Goal: Feedback & Contribution: Submit feedback/report problem

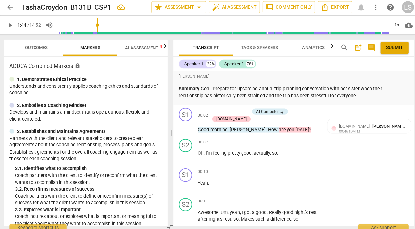
scroll to position [514, 0]
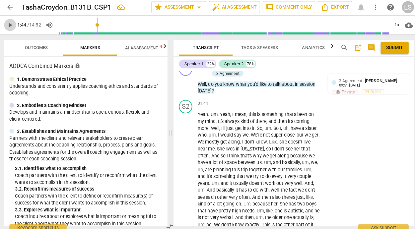
click at [10, 25] on span "play_arrow" at bounding box center [11, 26] width 8 height 8
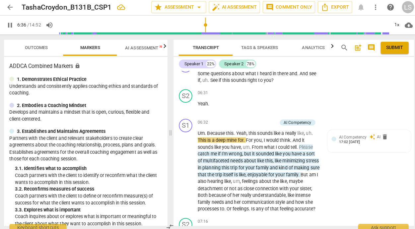
scroll to position [954, 0]
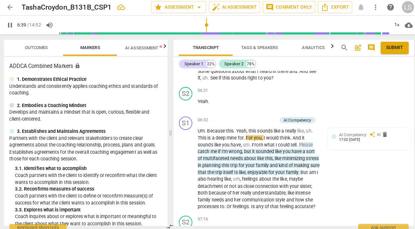
click at [12, 24] on span "pause" at bounding box center [11, 26] width 8 height 8
type input "400"
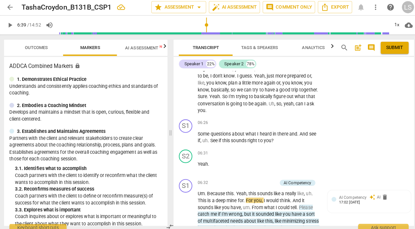
scroll to position [884, 0]
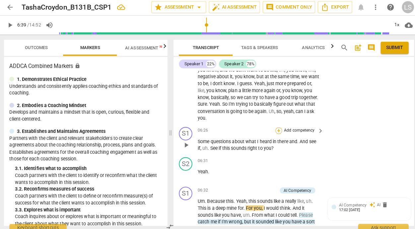
click at [276, 133] on div "+" at bounding box center [276, 130] width 7 height 7
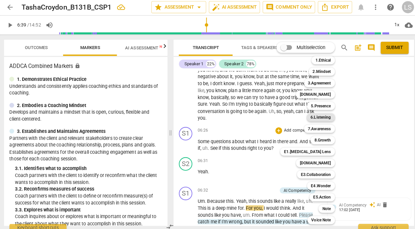
click at [318, 115] on b "6.Listening" at bounding box center [318, 117] width 20 height 8
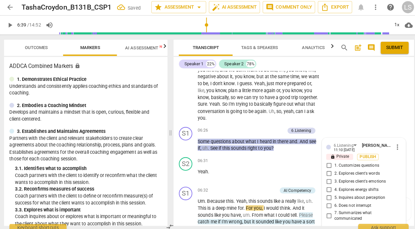
scroll to position [979, 0]
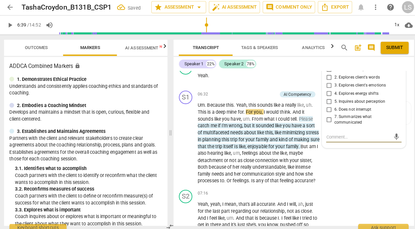
click at [324, 82] on input "2. Explores client's words" at bounding box center [325, 78] width 11 height 8
checkbox input "true"
click at [323, 113] on input "6. Does not interrupt" at bounding box center [325, 109] width 11 height 8
checkbox input "true"
click at [326, 139] on textarea at bounding box center [355, 136] width 64 height 6
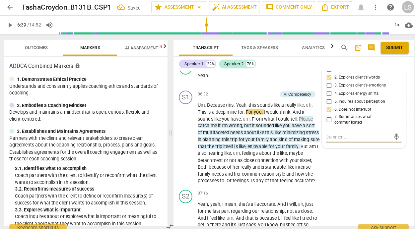
type textarea "G"
type textarea "Gr"
type textarea "Gre"
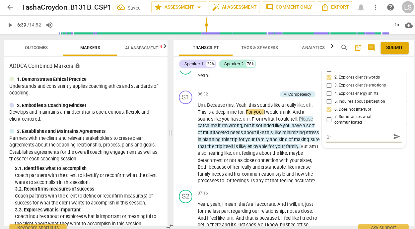
type textarea "Gre"
type textarea "Grea"
type textarea "Great"
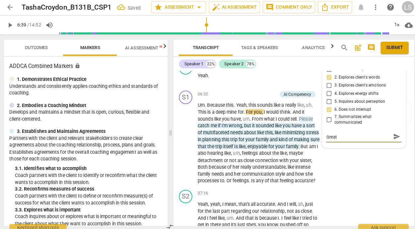
type textarea "Great"
type textarea "Great a"
type textarea "Great am"
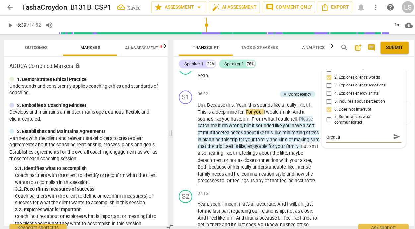
type textarea "Great am"
type textarea "Great amo"
type textarea "Great amou"
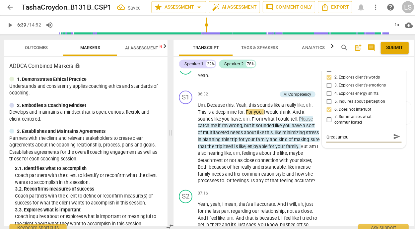
type textarea "Great amoun"
type textarea "Great amount"
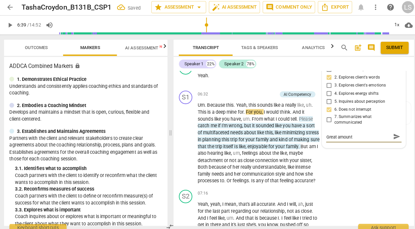
type textarea "Great amount"
type textarea "Great amount o"
type textarea "Great amount of"
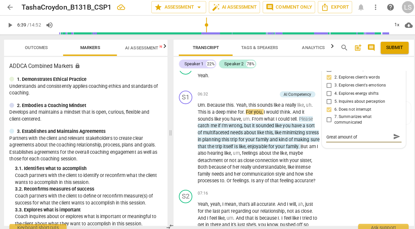
type textarea "Great amount of"
type textarea "Great amount of s"
type textarea "Great amount of sp"
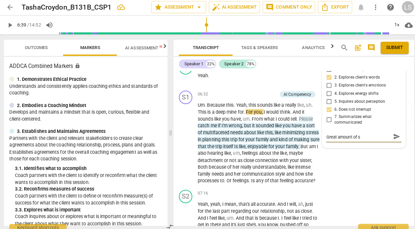
type textarea "Great amount of sp"
type textarea "Great amount of spa"
type textarea "Great amount of spac"
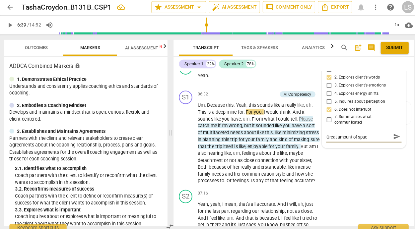
type textarea "Great amount of space"
type textarea "Great amount of space f"
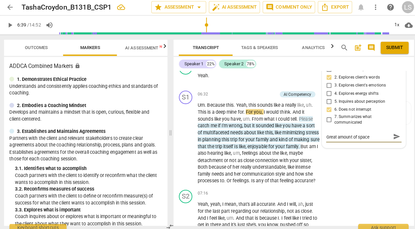
type textarea "Great amount of space f"
type textarea "Great amount of space fo"
type textarea "Great amount of space for"
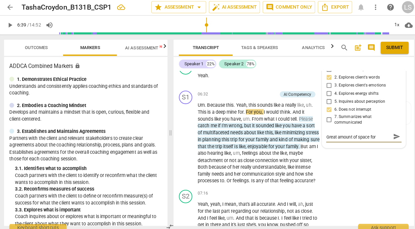
type textarea "Great amount of space for"
type textarea "Great amount of space for y"
type textarea "Great amount of space for yo"
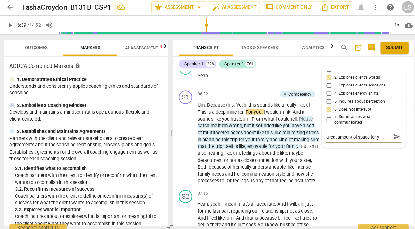
type textarea "Great amount of space for yo"
type textarea "Great amount of space for you"
type textarea "Great amount of space for your"
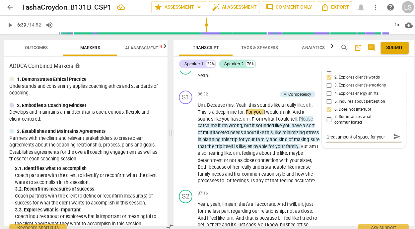
type textarea "Great amount of space for your"
type textarea "Great amount of space for your c"
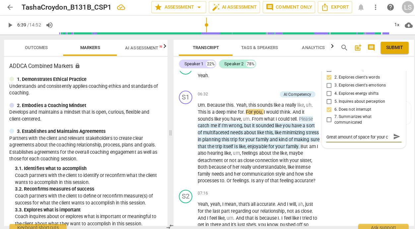
type textarea "Great amount of space for your cl"
type textarea "Great amount of space for your cli"
type textarea "Great amount of space for your clie"
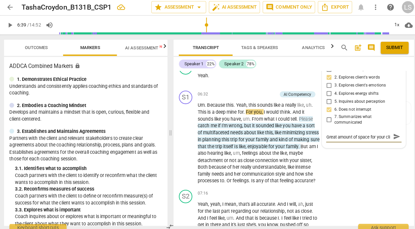
type textarea "Great amount of space for your clie"
type textarea "Great amount of space for your clien"
type textarea "Great amount of space for your client"
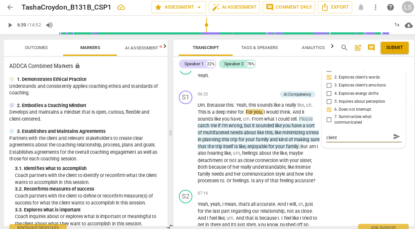
type textarea "Great amount of space for your client"
type textarea "Great amount of space for your client o"
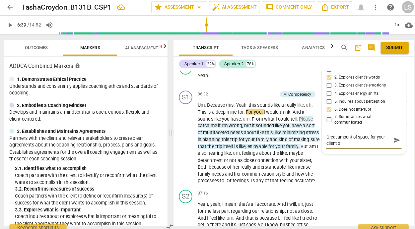
type textarea "Great amount of space for your client"
type textarea "Great amount of space for your client t"
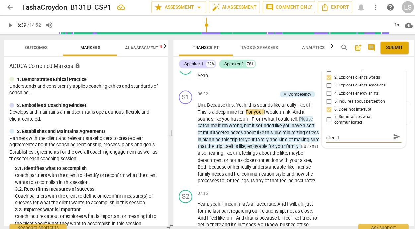
type textarea "Great amount of space for your client to"
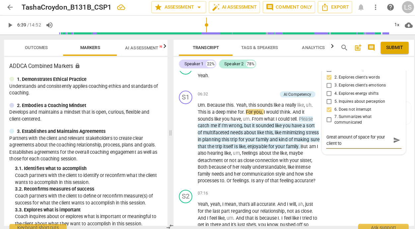
type textarea "Great amount of space for your client to v"
type textarea "Great amount of space for your client to ve"
type textarea "Great amount of space for your client to ver"
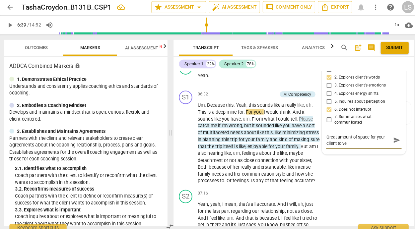
type textarea "Great amount of space for your client to ver"
type textarea "Great amount of space for your client to verb"
type textarea "Great amount of space for your client to verba"
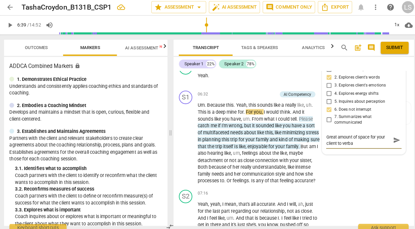
type textarea "Great amount of space for your client to verbal"
type textarea "Great amount of space for your client to verball"
type textarea "Great amount of space for your client to verbally"
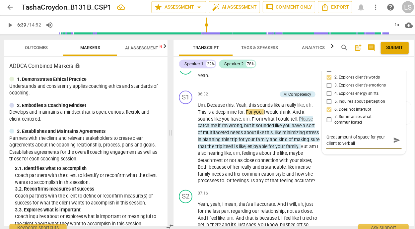
type textarea "Great amount of space for your client to verbally"
type textarea "Great amount of space for your client to verbally p"
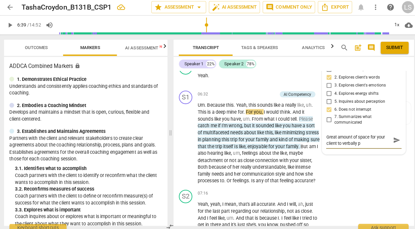
type textarea "Great amount of space for your client to verbally pr"
type textarea "Great amount of space for your client to verbally pro"
type textarea "Great amount of space for your client to verbally proc"
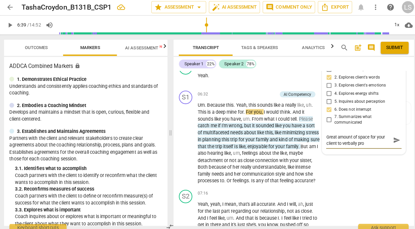
type textarea "Great amount of space for your client to verbally proc"
type textarea "Great amount of space for your client to verbally proce"
type textarea "Great amount of space for your client to verbally proces"
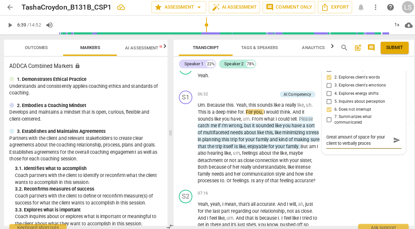
type textarea "Great amount of space for your client to verbally proces!"
click at [364, 146] on textarea "Great amount of space for your client to verbally proces!" at bounding box center [355, 139] width 64 height 13
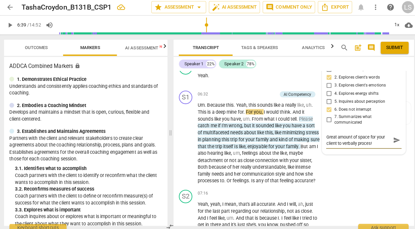
type textarea "Great amount of space for your client to verbally process!"
click at [389, 143] on span "send" at bounding box center [392, 139] width 7 height 7
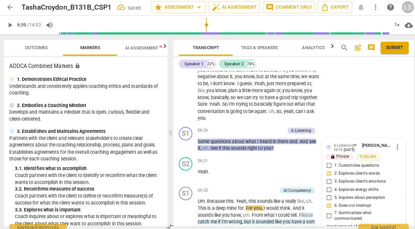
scroll to position [900, 0]
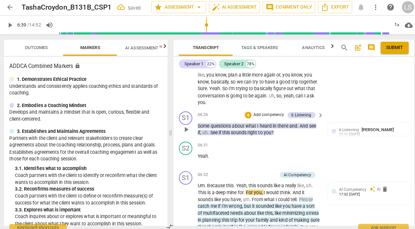
click at [262, 117] on p "Add competency" at bounding box center [266, 114] width 31 height 6
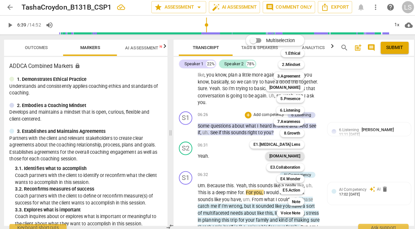
click at [284, 153] on b "[DOMAIN_NAME]" at bounding box center [282, 155] width 31 height 8
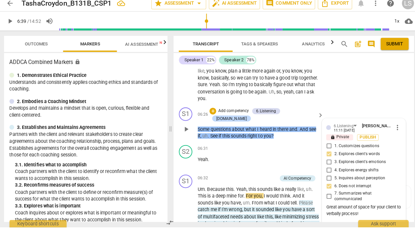
click at [392, 219] on div "Great amount of space for your client to verbally process!" at bounding box center [360, 212] width 74 height 13
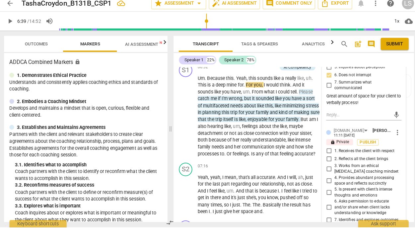
scroll to position [1013, 0]
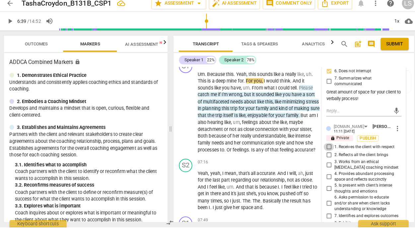
click at [325, 154] on input "1. Receives the client with respect" at bounding box center [325, 150] width 11 height 8
checkbox input "true"
click at [324, 183] on input "4. Provides abundant processing space and reflects succinctly" at bounding box center [325, 179] width 11 height 8
checkbox input "true"
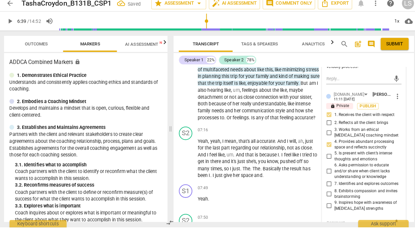
scroll to position [1051, 0]
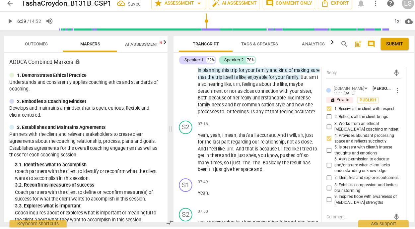
click at [324, 157] on input "5. Is present with client’s intense thoughts and emotions" at bounding box center [325, 153] width 11 height 8
checkbox input "true"
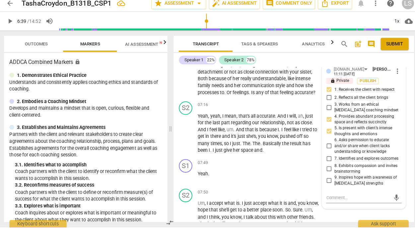
scroll to position [1089, 0]
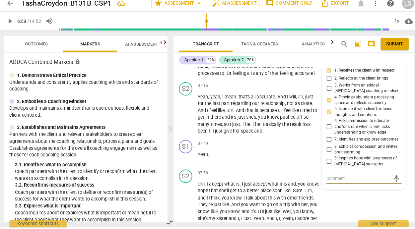
click at [339, 184] on textarea at bounding box center [355, 181] width 64 height 6
type textarea "V"
type textarea "Ve"
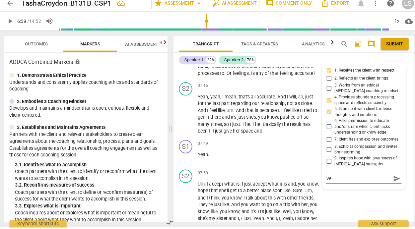
type textarea "Ver"
type textarea "Very"
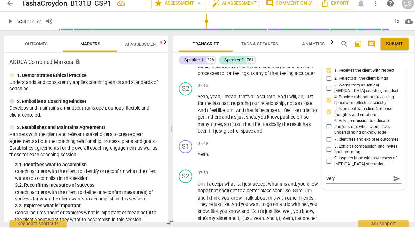
type textarea "Very"
type textarea "Very c"
type textarea "Very co"
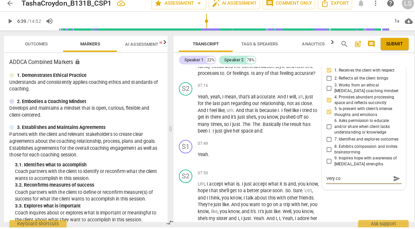
type textarea "Very com"
type textarea "Very comp"
type textarea "Very compa"
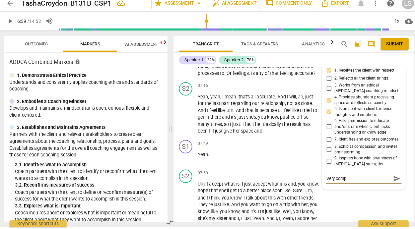
type textarea "Very compa"
type textarea "Very compas"
type textarea "Very compass"
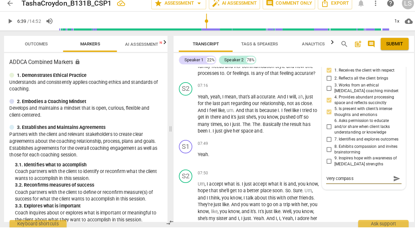
type textarea "Very compassi"
type textarea "Very compassio"
type textarea "Very compassion"
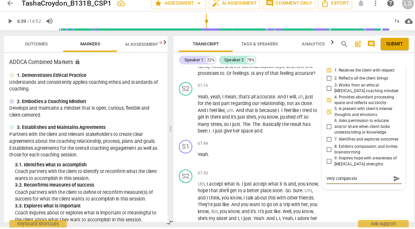
type textarea "Very compassion"
type textarea "Very compassiona"
type textarea "Very compassionat"
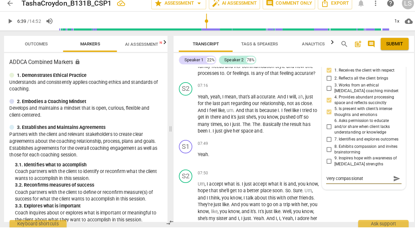
type textarea "Very compassionate"
type textarea "Very compassionate s"
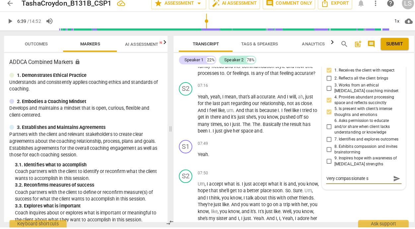
type textarea "Very compassionate sa"
type textarea "Very compassionate saf"
type textarea "Very compassionate safe"
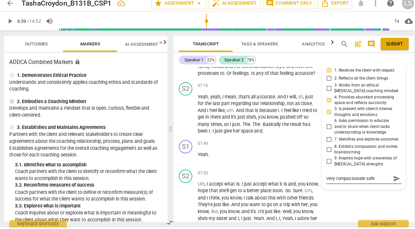
type textarea "Very compassionate safe"
type textarea "Very compassionate safe s"
type textarea "Very compassionate safe sp"
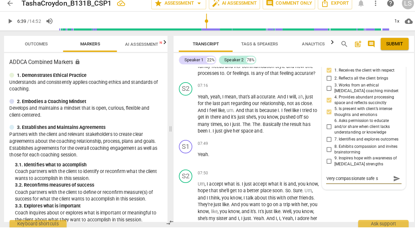
type textarea "Very compassionate safe sp"
type textarea "Very compassionate safe spa"
type textarea "Very compassionate safe spac"
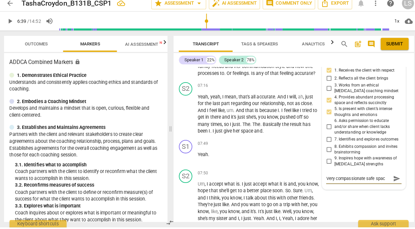
type textarea "Very compassionate safe space"
type textarea "Very compassionate safe space f"
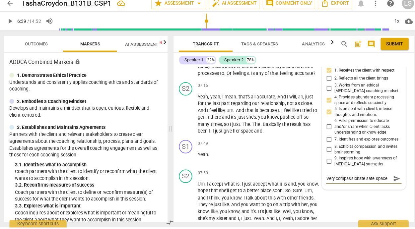
type textarea "Very compassionate safe space f"
type textarea "Very compassionate safe space fo"
type textarea "Very compassionate safe space for"
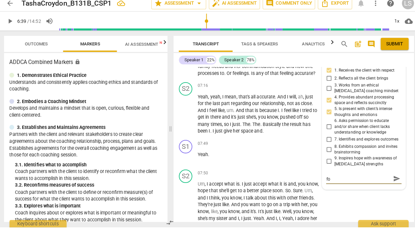
type textarea "Very compassionate safe space for"
type textarea "Very compassionate safe space for y"
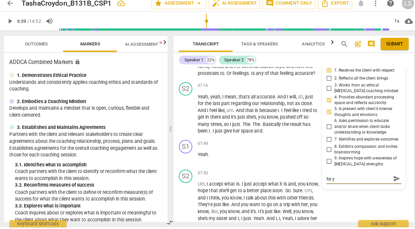
type textarea "Very compassionate safe space for yo"
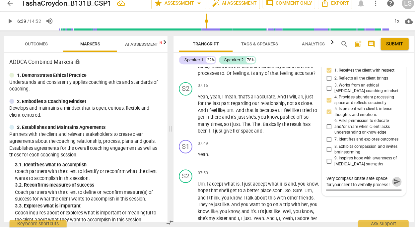
click at [389, 188] on span "send" at bounding box center [392, 183] width 7 height 7
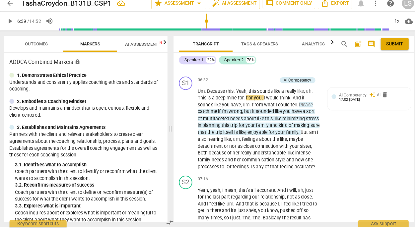
scroll to position [984, 0]
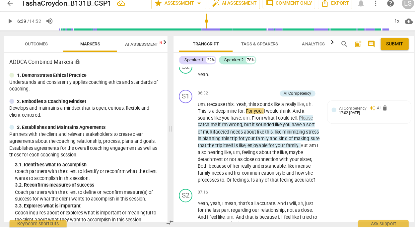
click at [10, 24] on span "play_arrow" at bounding box center [11, 26] width 8 height 8
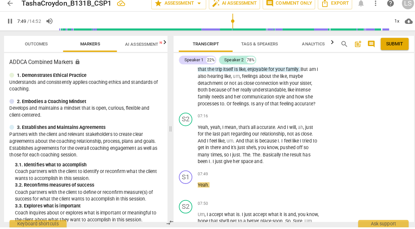
scroll to position [1056, 0]
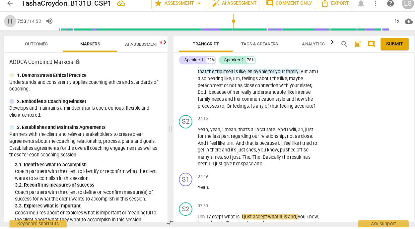
click at [12, 25] on span "pause" at bounding box center [11, 26] width 8 height 8
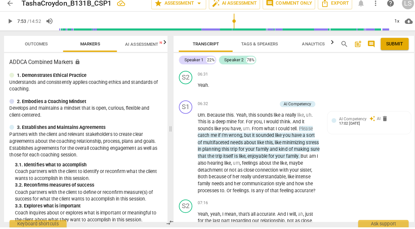
scroll to position [970, 0]
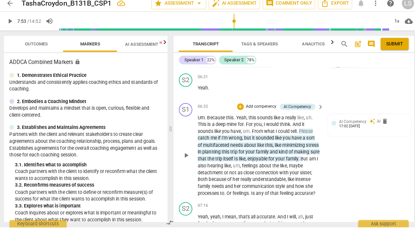
click at [258, 113] on p "Add competency" at bounding box center [258, 110] width 31 height 6
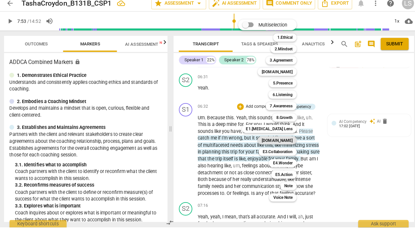
click at [282, 142] on b "[DOMAIN_NAME]" at bounding box center [274, 143] width 31 height 8
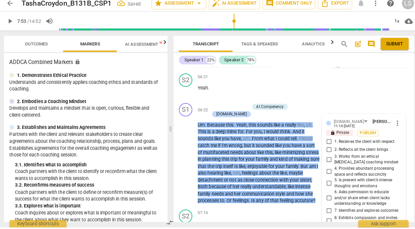
scroll to position [1082, 0]
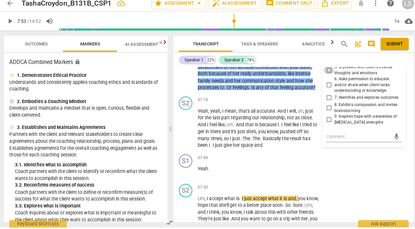
click at [323, 78] on input "5. Is present with client’s intense thoughts and emotions" at bounding box center [325, 74] width 11 height 8
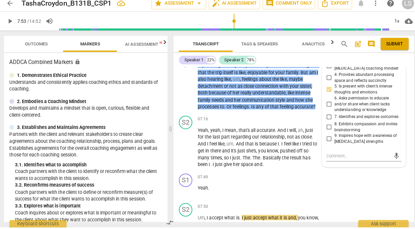
scroll to position [1044, 0]
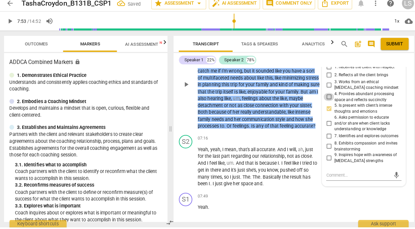
click at [324, 104] on input "4. Provides abundant processing space and reflects succinctly" at bounding box center [325, 100] width 11 height 8
click at [324, 116] on input "5. Is present with client’s intense thoughts and emotions" at bounding box center [325, 112] width 11 height 8
click at [324, 82] on input "2. Reflects all the client brings" at bounding box center [325, 79] width 11 height 8
click at [325, 75] on input "1. Receives the client with respect" at bounding box center [325, 71] width 11 height 8
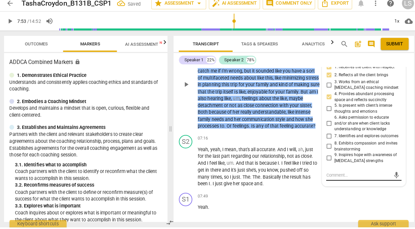
click at [325, 181] on textarea at bounding box center [355, 177] width 64 height 6
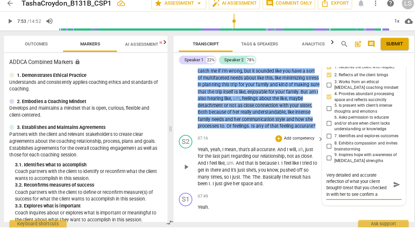
scroll to position [6, 0]
click at [389, 191] on span "send" at bounding box center [392, 186] width 7 height 7
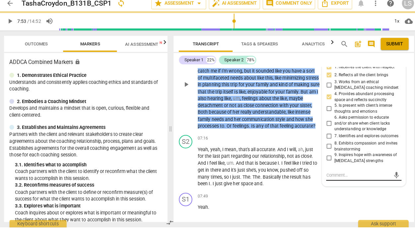
scroll to position [0, 0]
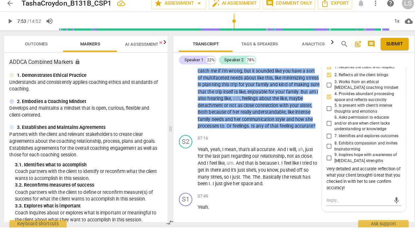
click at [10, 25] on span "play_arrow" at bounding box center [11, 26] width 8 height 8
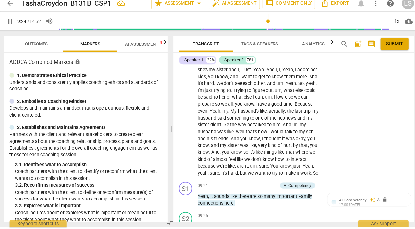
scroll to position [1414, 0]
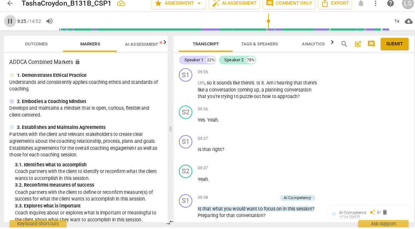
click at [11, 25] on span "pause" at bounding box center [11, 26] width 8 height 8
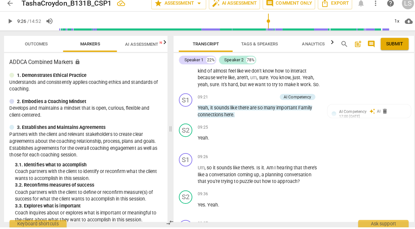
scroll to position [1320, 0]
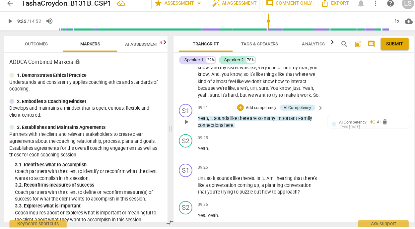
click at [263, 114] on p "Add competency" at bounding box center [258, 111] width 31 height 6
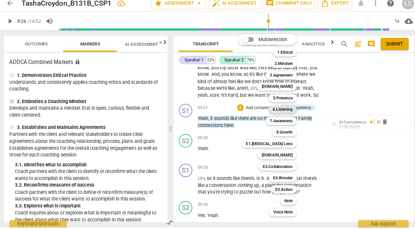
click at [282, 114] on b "6.Listening" at bounding box center [280, 113] width 20 height 8
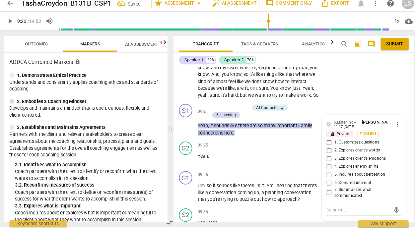
scroll to position [1402, 0]
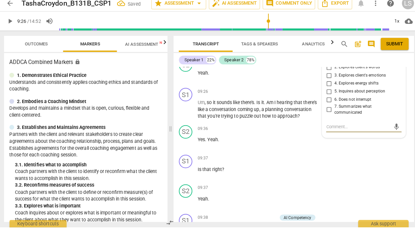
click at [324, 117] on input "7. Summarizes what communicated" at bounding box center [325, 113] width 11 height 8
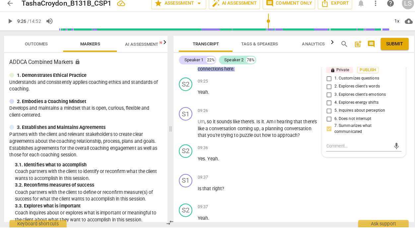
scroll to position [1364, 0]
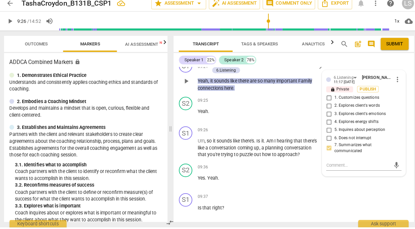
click at [239, 70] on p "Add competency" at bounding box center [231, 67] width 31 height 6
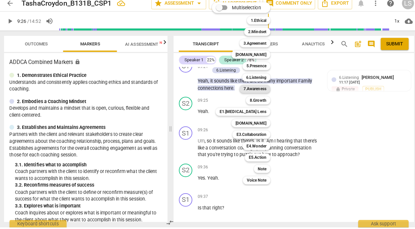
click at [256, 91] on b "7.Awareness" at bounding box center [252, 93] width 23 height 8
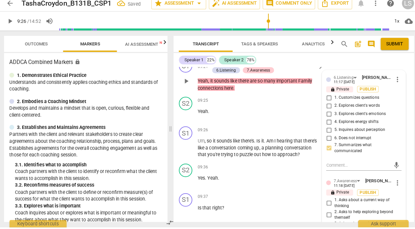
click at [342, 195] on div "6.Listening [PERSON_NAME] 11:17 [DATE] more_vert lock Private Publish 1. Custom…" at bounding box center [360, 188] width 82 height 229
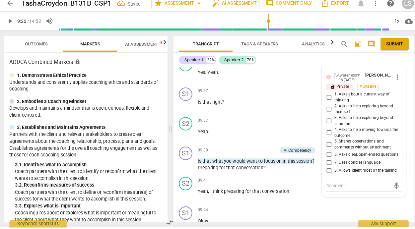
scroll to position [1477, 0]
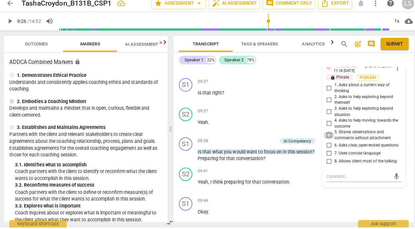
click at [323, 142] on input "5. Shares observations and comments without attachment" at bounding box center [325, 138] width 11 height 8
click at [330, 182] on textarea at bounding box center [355, 179] width 64 height 6
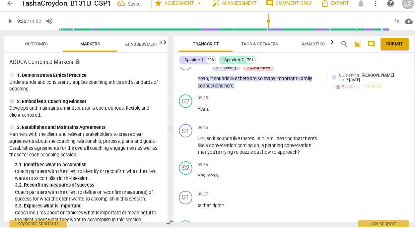
scroll to position [1353, 0]
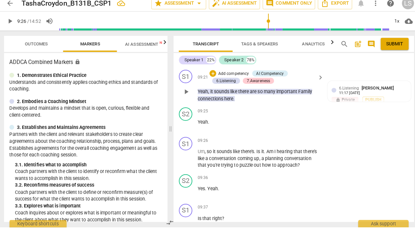
click at [222, 81] on p "Add competency" at bounding box center [231, 78] width 31 height 6
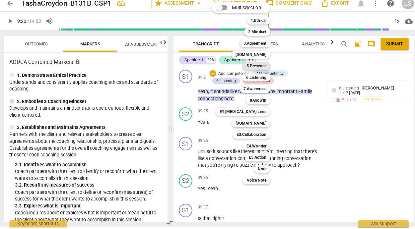
click at [259, 68] on b "5.Presence" at bounding box center [254, 70] width 20 height 8
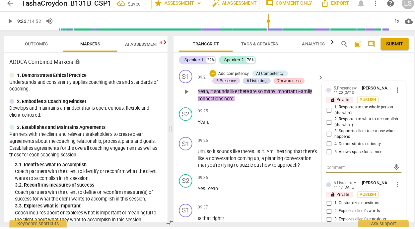
click at [325, 118] on input "1. Responds to the whole person (the who)" at bounding box center [325, 114] width 11 height 8
click at [323, 129] on input "2. Responds to what to accomplish (the what)" at bounding box center [325, 125] width 11 height 8
click at [324, 159] on input "5. Allows space for silence" at bounding box center [325, 155] width 11 height 8
click at [11, 27] on span "play_arrow" at bounding box center [11, 26] width 8 height 8
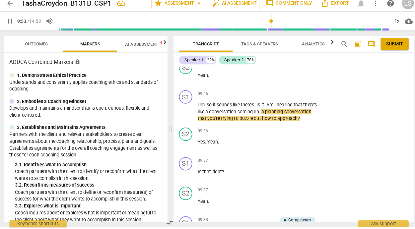
scroll to position [1415, 0]
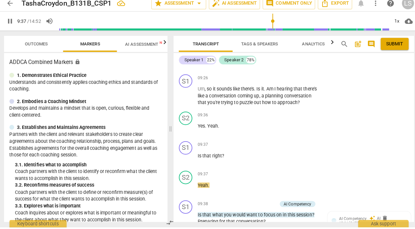
click at [11, 25] on span "pause" at bounding box center [11, 26] width 8 height 8
click at [275, 85] on div "+" at bounding box center [276, 81] width 7 height 7
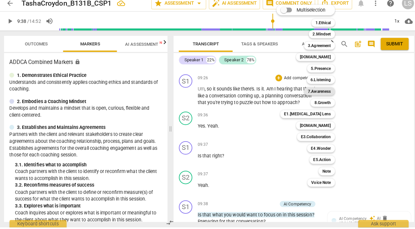
click at [322, 94] on b "7.Awareness" at bounding box center [316, 95] width 23 height 8
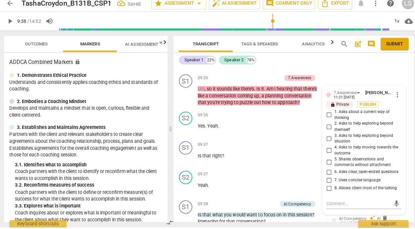
scroll to position [1495, 0]
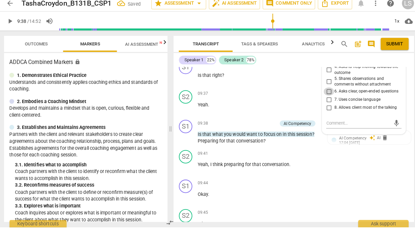
click at [324, 99] on input "6. Asks clear, open-ended questions" at bounding box center [325, 95] width 11 height 8
click at [323, 107] on input "7. Uses concise language" at bounding box center [325, 103] width 11 height 8
click at [325, 99] on input "6. Asks clear, open-ended questions" at bounding box center [325, 95] width 11 height 8
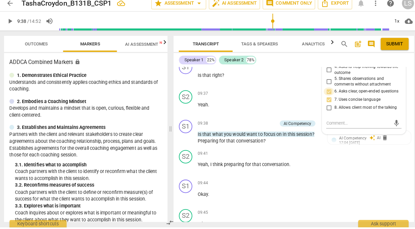
click at [325, 99] on input "6. Asks clear, open-ended questions" at bounding box center [325, 95] width 11 height 8
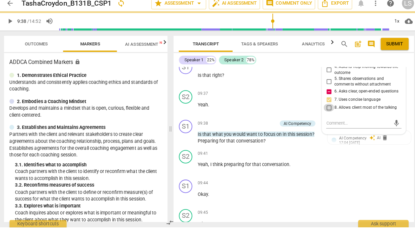
click at [325, 115] on input "8. Allows client most of the talking" at bounding box center [325, 111] width 11 height 8
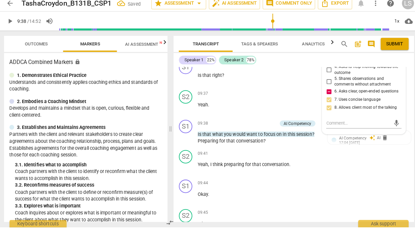
click at [325, 78] on input "4. Asks to help moving towards the outcome" at bounding box center [325, 74] width 11 height 8
click at [327, 129] on textarea at bounding box center [355, 126] width 64 height 6
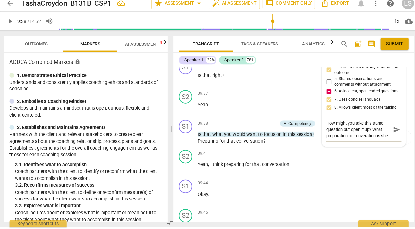
click at [361, 142] on textarea "How might you take this same question but open it up? What preparation or conve…" at bounding box center [355, 132] width 64 height 19
click at [383, 142] on div "How might you take this same question but open it up? What preparation or conve…" at bounding box center [360, 132] width 74 height 19
click at [378, 142] on textarea "How might you take this same question but open it up? What preparation or conve…" at bounding box center [355, 132] width 64 height 19
click at [347, 142] on textarea "How might you take this same question but open it up? What preparation or conve…" at bounding box center [355, 132] width 64 height 19
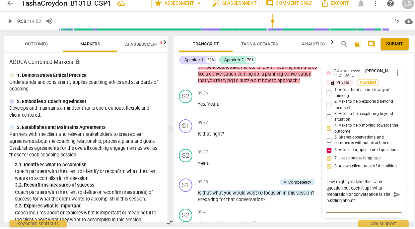
scroll to position [1429, 0]
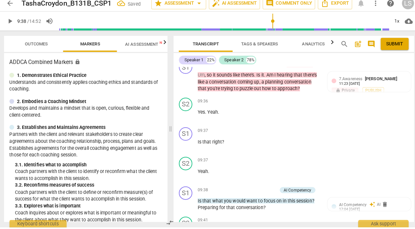
click at [11, 25] on span "play_arrow" at bounding box center [11, 26] width 8 height 8
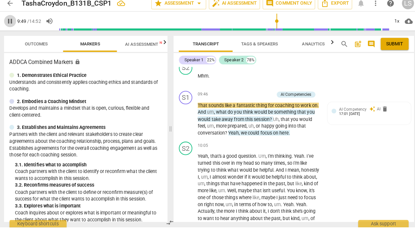
click at [11, 25] on span "pause" at bounding box center [11, 26] width 8 height 8
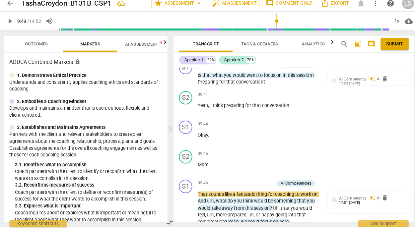
scroll to position [1526, 0]
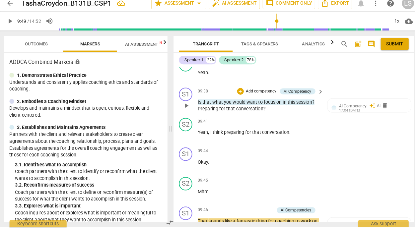
click at [263, 98] on p "Add competency" at bounding box center [258, 95] width 31 height 6
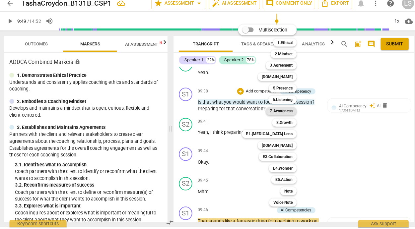
click at [289, 114] on b "7.Awareness" at bounding box center [278, 114] width 23 height 8
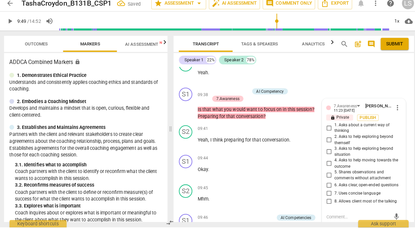
scroll to position [1626, 0]
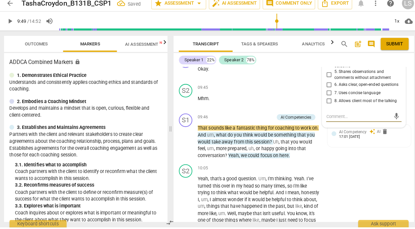
click at [321, 93] on input "6. Asks clear, open-ended questions" at bounding box center [325, 89] width 11 height 8
click at [325, 123] on textarea at bounding box center [355, 119] width 64 height 6
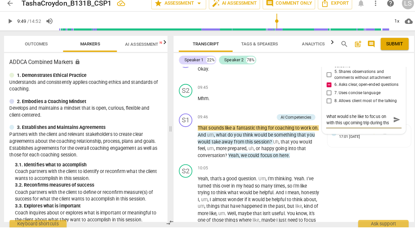
scroll to position [6, 0]
click at [338, 129] on textarea "What would she like to focus on with this upcoming trip during ths session?" at bounding box center [355, 122] width 64 height 13
click at [359, 135] on textarea "What would she like to focus on with this upcoming trip during this session?" at bounding box center [355, 125] width 64 height 19
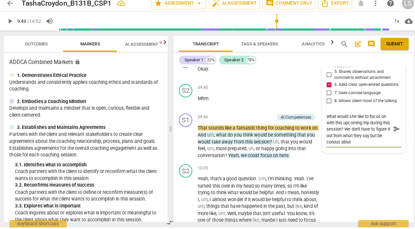
click at [354, 148] on textarea "What would she like to focus on with this upcoming trip during this session? We…" at bounding box center [355, 131] width 64 height 31
click at [357, 148] on textarea "What would she like to focus on with this upcoming trip during this session? We…" at bounding box center [355, 131] width 64 height 31
click at [365, 148] on textarea "What would she like to focus on with this upcoming trip during this session? We…" at bounding box center [355, 131] width 64 height 31
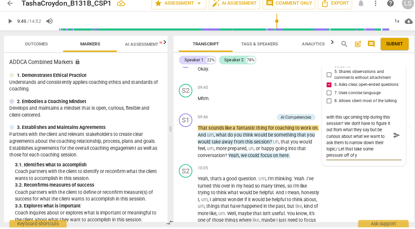
scroll to position [12, 0]
click at [389, 142] on span "send" at bounding box center [392, 138] width 7 height 7
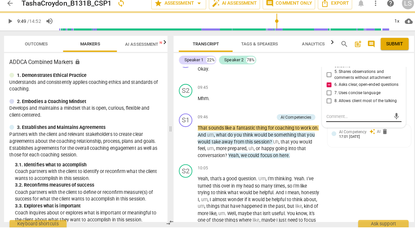
scroll to position [0, 0]
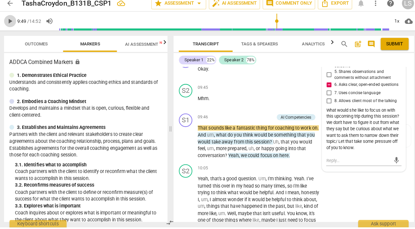
click at [11, 24] on span "play_arrow" at bounding box center [11, 26] width 8 height 8
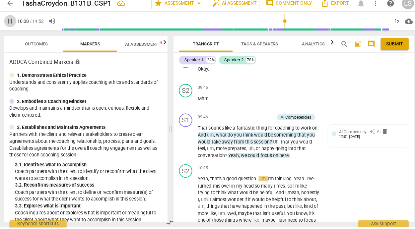
click at [12, 26] on span "pause" at bounding box center [11, 26] width 8 height 8
click at [257, 123] on p "Add competency" at bounding box center [255, 120] width 31 height 6
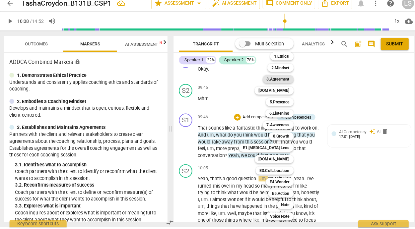
click at [281, 83] on b "3.Agreement" at bounding box center [275, 83] width 23 height 8
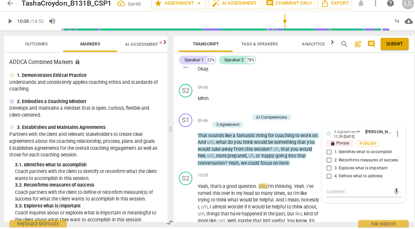
scroll to position [1700, 0]
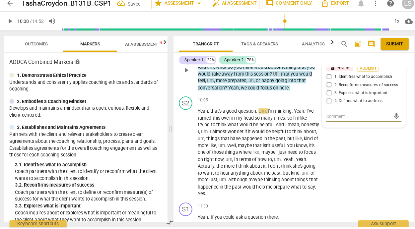
click at [324, 108] on input "4. Defines what to address" at bounding box center [325, 104] width 11 height 8
click at [324, 93] on input "2. Reconfirms measures of success" at bounding box center [325, 89] width 11 height 8
click at [323, 108] on input "4. Defines what to address" at bounding box center [325, 104] width 11 height 8
click at [11, 24] on span "play_arrow" at bounding box center [11, 26] width 8 height 8
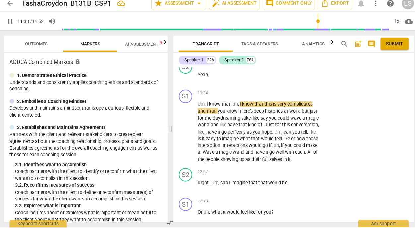
scroll to position [1796, 0]
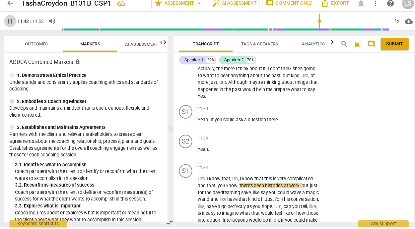
click at [7, 23] on span "pause" at bounding box center [11, 26] width 8 height 8
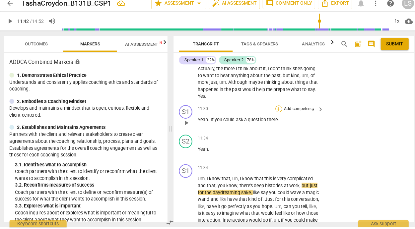
click at [275, 115] on div "+" at bounding box center [276, 112] width 7 height 7
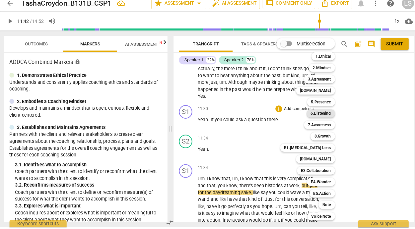
click at [316, 118] on b "6.Listening" at bounding box center [318, 117] width 20 height 8
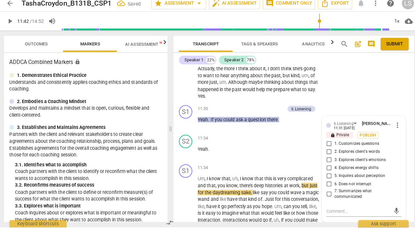
scroll to position [1886, 0]
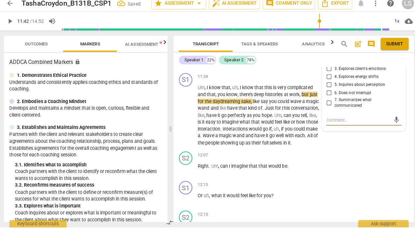
click at [325, 100] on input "6. Does not interrupt" at bounding box center [325, 97] width 11 height 8
click at [326, 126] on textarea at bounding box center [355, 123] width 64 height 6
click at [330, 126] on textarea "Interupts with a purpose very skillfully!" at bounding box center [355, 123] width 64 height 6
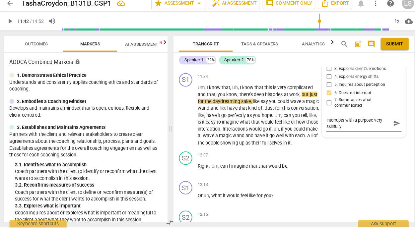
click at [11, 24] on span "play_arrow" at bounding box center [11, 26] width 8 height 8
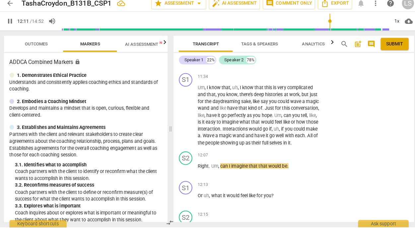
click at [13, 23] on span "pause" at bounding box center [11, 26] width 8 height 8
click at [274, 84] on div "+" at bounding box center [276, 80] width 7 height 7
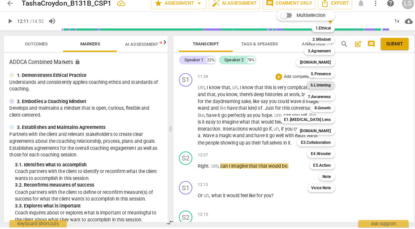
click at [310, 89] on b "6.Listening" at bounding box center [318, 89] width 20 height 8
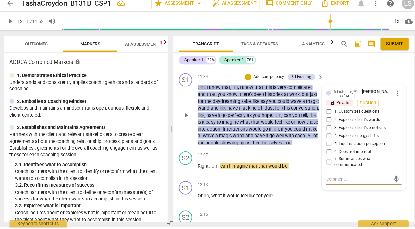
click at [325, 119] on input "1. Customizes questions" at bounding box center [325, 115] width 11 height 8
click at [271, 84] on p "Add competency" at bounding box center [266, 81] width 31 height 6
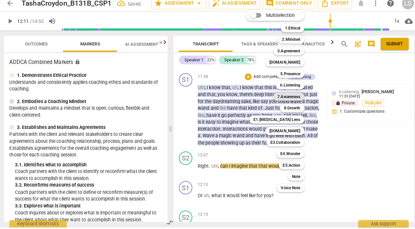
click at [282, 100] on b "7.Awareness" at bounding box center [286, 100] width 23 height 8
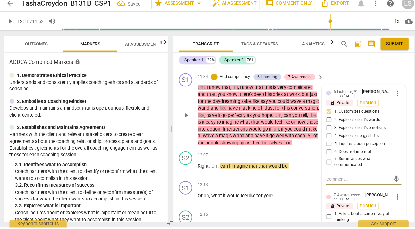
click at [323, 204] on div "7.Awareness [PERSON_NAME] 11:33 [DATE] more_vert" at bounding box center [360, 199] width 74 height 10
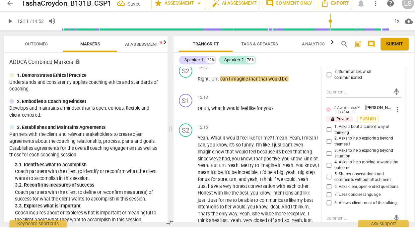
scroll to position [1980, 0]
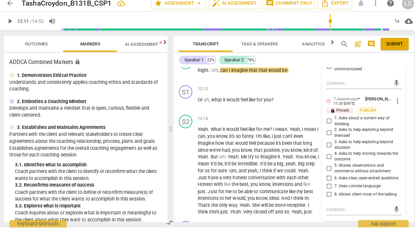
click at [325, 163] on input "4. Asks to help moving towards the outcome" at bounding box center [325, 159] width 11 height 8
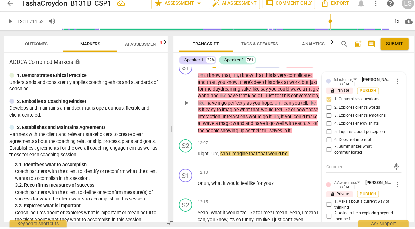
scroll to position [1867, 0]
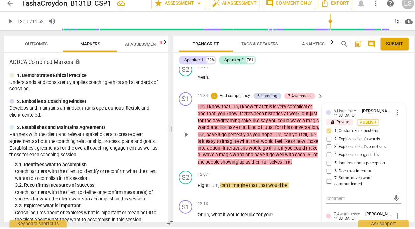
click at [237, 102] on p "Add competency" at bounding box center [232, 99] width 31 height 6
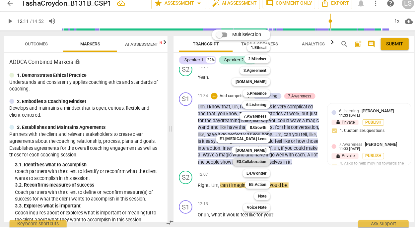
click at [261, 163] on b "E3.Collaboration" at bounding box center [249, 164] width 30 height 8
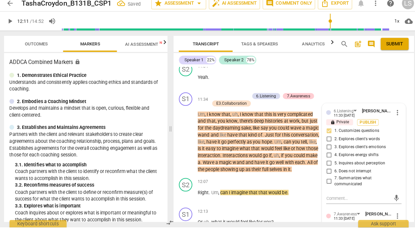
scroll to position [1944, 0]
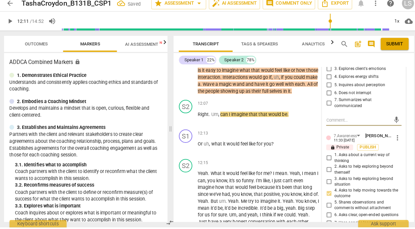
click at [366, 155] on div "6.Listening [PERSON_NAME] 11:33 [DATE] more_vert lock Private Publish 1. Custom…" at bounding box center [360, 201] width 82 height 342
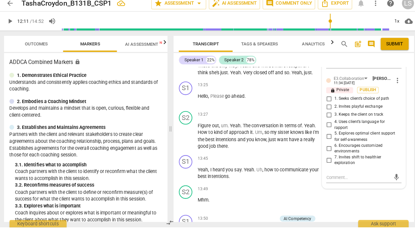
scroll to position [2134, 0]
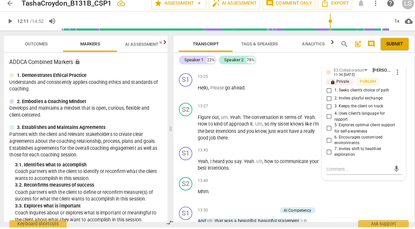
click at [323, 98] on input "1. Seeks client’s choice of path" at bounding box center [325, 94] width 11 height 8
click at [325, 106] on input "2. Invites playful exchange" at bounding box center [325, 102] width 11 height 8
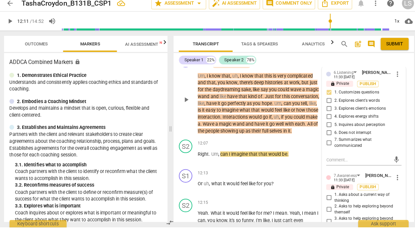
scroll to position [1906, 0]
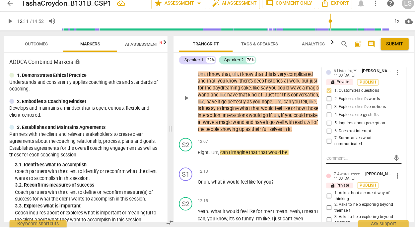
click at [332, 164] on textarea at bounding box center [355, 161] width 64 height 6
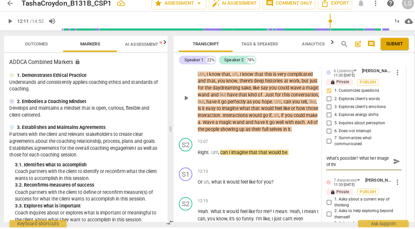
scroll to position [0, 0]
click at [389, 168] on span "send" at bounding box center [392, 163] width 7 height 7
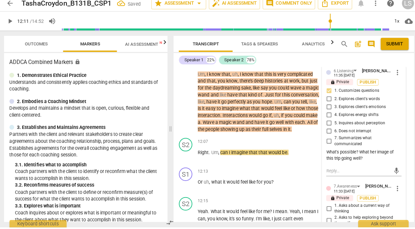
click at [11, 24] on span "play_arrow" at bounding box center [11, 26] width 8 height 8
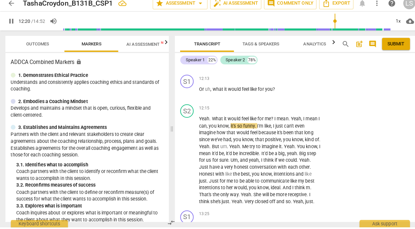
scroll to position [1982, 0]
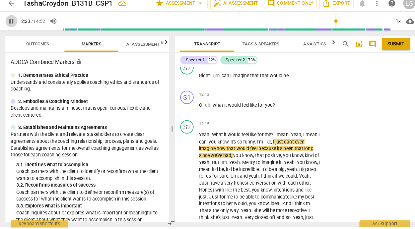
click at [11, 26] on span "pause" at bounding box center [11, 26] width 8 height 8
click at [273, 101] on div "+" at bounding box center [276, 97] width 7 height 7
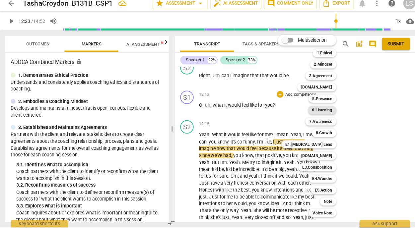
click at [316, 113] on b "6.Listening" at bounding box center [318, 113] width 20 height 8
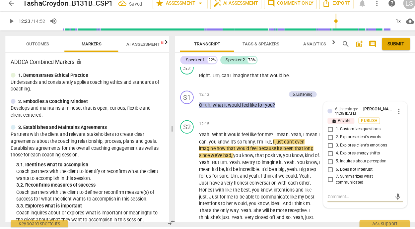
scroll to position [2065, 0]
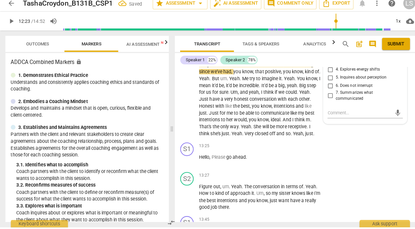
click at [323, 70] on input "3. Explores client's emotions" at bounding box center [325, 66] width 11 height 8
click at [325, 119] on textarea at bounding box center [355, 116] width 64 height 6
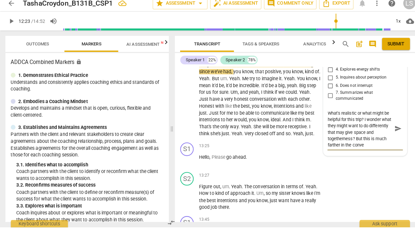
scroll to position [12, 0]
click at [389, 136] on span "send" at bounding box center [392, 132] width 7 height 7
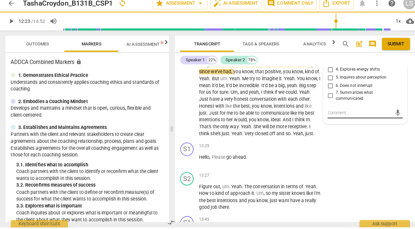
scroll to position [0, 0]
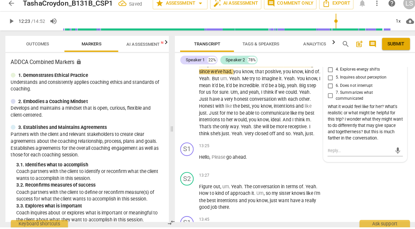
click at [11, 24] on span "play_arrow" at bounding box center [11, 26] width 8 height 8
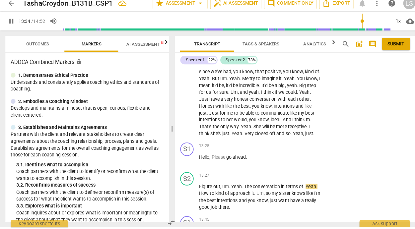
scroll to position [2217, 0]
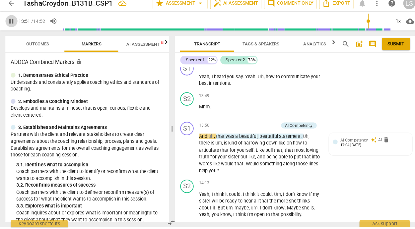
click at [10, 24] on span "pause" at bounding box center [11, 26] width 8 height 8
click at [274, 73] on div "+" at bounding box center [276, 69] width 7 height 7
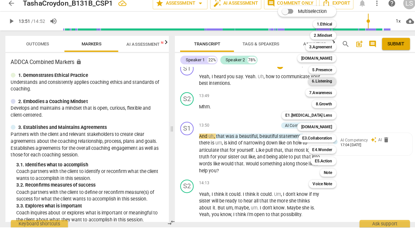
click at [320, 85] on b "6.Listening" at bounding box center [318, 85] width 20 height 8
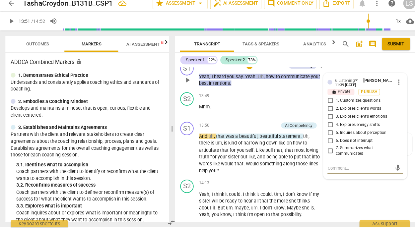
click at [325, 157] on input "7. Summarizes what communicated" at bounding box center [325, 154] width 11 height 8
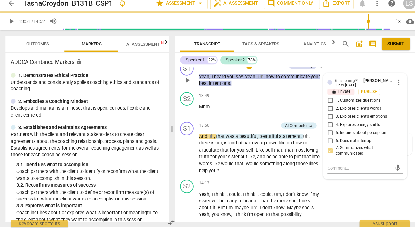
click at [266, 73] on p "Add competency" at bounding box center [266, 70] width 31 height 6
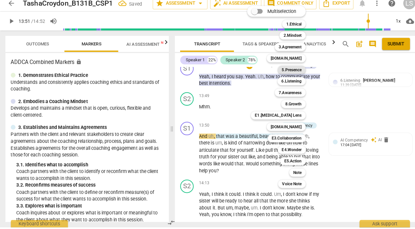
click at [292, 74] on b "5.Presence" at bounding box center [288, 74] width 20 height 8
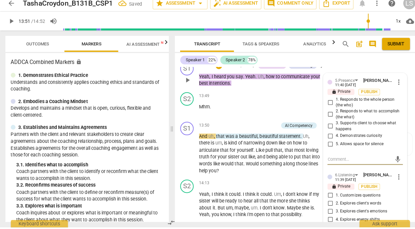
click at [324, 110] on input "1. Responds to the whole person (the who)" at bounding box center [325, 106] width 11 height 8
click at [324, 122] on input "2. Responds to what to accomplish (the what)" at bounding box center [325, 118] width 11 height 8
click at [335, 165] on textarea at bounding box center [355, 162] width 64 height 6
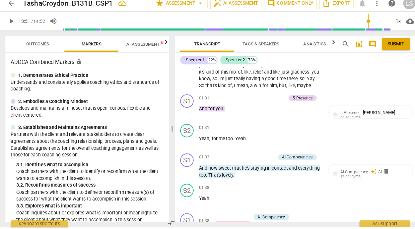
scroll to position [0, 0]
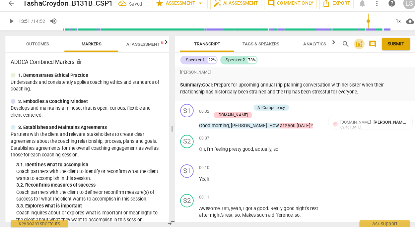
click at [353, 48] on span "post_add" at bounding box center [354, 48] width 8 height 8
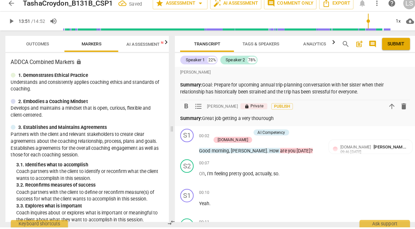
click at [259, 122] on p "Summary: Great job getting a very thourough" at bounding box center [291, 121] width 226 height 7
click at [275, 121] on p "Summary: Great job getting a very thorough" at bounding box center [291, 121] width 226 height 7
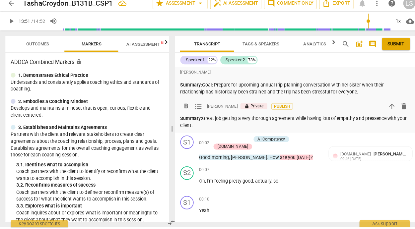
click at [372, 123] on p "Summary: Great job getting a very thorough agreement while having lots of empat…" at bounding box center [291, 125] width 226 height 14
click at [209, 128] on p "Summary: Great job getting a very thorough agreement while having lots of empat…" at bounding box center [291, 125] width 226 height 14
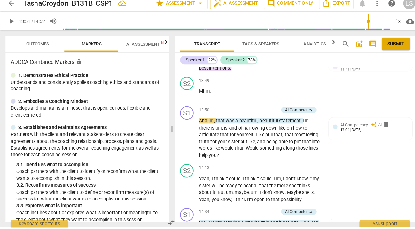
scroll to position [2335, 0]
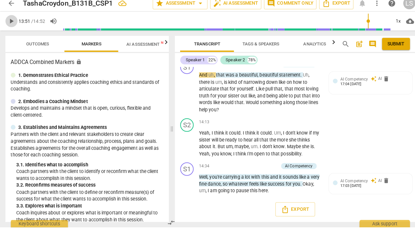
click at [11, 23] on span "play_arrow" at bounding box center [11, 26] width 8 height 8
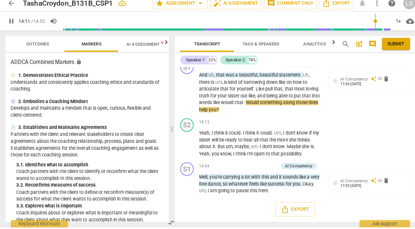
click at [12, 25] on span "pause" at bounding box center [11, 26] width 8 height 8
click at [266, 72] on p "Add competency" at bounding box center [258, 69] width 31 height 6
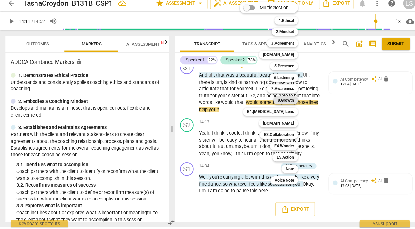
click at [285, 100] on b "8.Growth" at bounding box center [282, 104] width 16 height 8
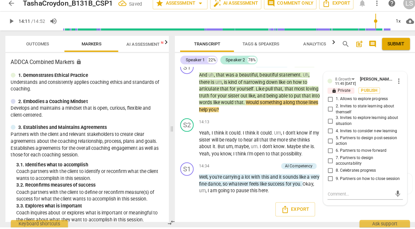
scroll to position [2367, 0]
click at [326, 169] on input "8. Celebrates progress" at bounding box center [325, 173] width 11 height 8
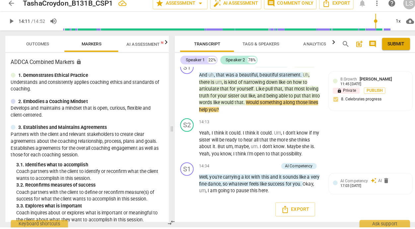
scroll to position [2343, 0]
click at [231, 72] on p "Add competency" at bounding box center [231, 69] width 31 height 6
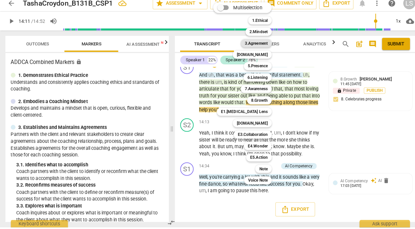
click at [257, 46] on b "3.Agreement" at bounding box center [252, 47] width 23 height 8
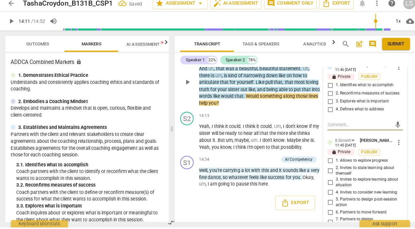
click at [323, 117] on input "4. Defines what to address" at bounding box center [325, 113] width 11 height 8
click at [328, 131] on textarea at bounding box center [355, 128] width 64 height 6
click at [329, 131] on textarea "Gresat thought" at bounding box center [355, 128] width 64 height 6
click at [353, 131] on textarea "Great thought" at bounding box center [355, 128] width 64 height 6
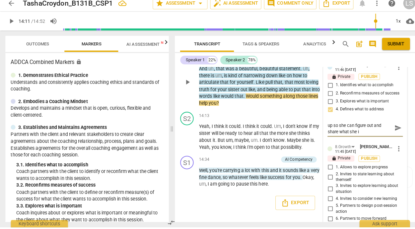
scroll to position [0, 0]
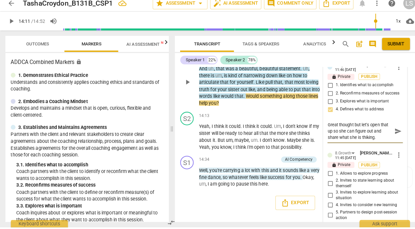
click at [359, 144] on textarea "Great thought but let's open that up so she can figure out and share what she i…" at bounding box center [355, 134] width 64 height 19
click at [375, 144] on textarea "Great thought but let's open that up so she can figure out and share what she i…" at bounding box center [355, 134] width 64 height 19
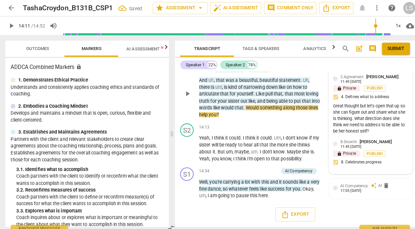
click at [364, 133] on div "Great thought but let's open that up so she can figure out and share what she i…" at bounding box center [365, 116] width 74 height 31
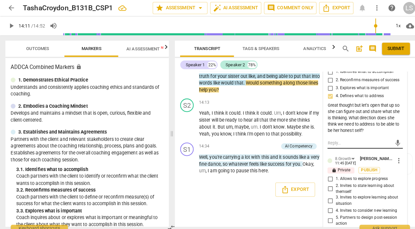
click at [326, 144] on textarea at bounding box center [355, 141] width 64 height 6
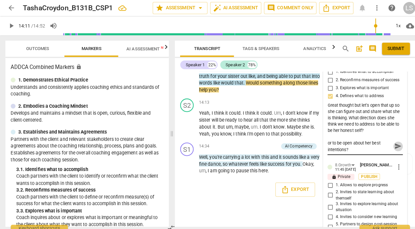
click at [389, 148] on span "send" at bounding box center [392, 144] width 7 height 7
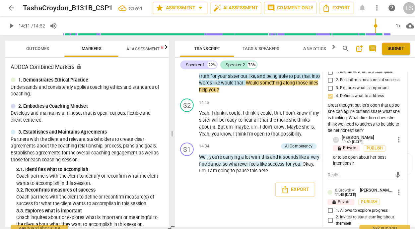
click at [11, 25] on span "play_arrow" at bounding box center [11, 26] width 8 height 8
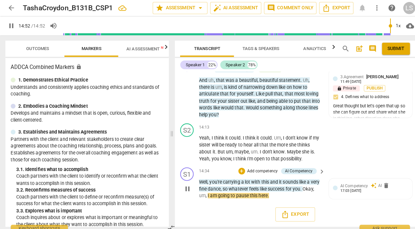
click at [267, 172] on p "Add competency" at bounding box center [258, 169] width 31 height 6
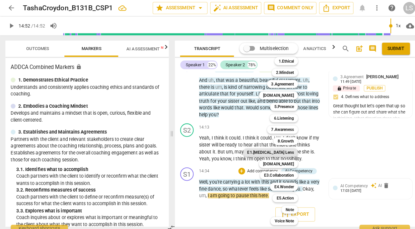
click at [283, 149] on b "E1.[MEDICAL_DATA] Lens" at bounding box center [267, 151] width 46 height 8
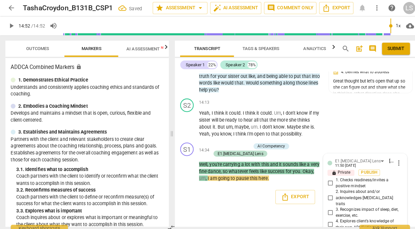
scroll to position [2474, 0]
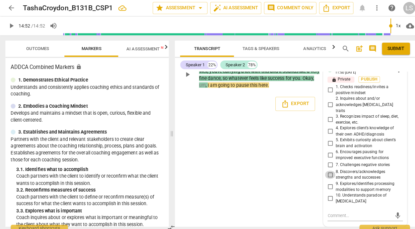
click at [324, 174] on input "8. Discovers/acknowledges strengths and successes" at bounding box center [325, 172] width 11 height 8
click at [334, 211] on textarea at bounding box center [355, 213] width 64 height 6
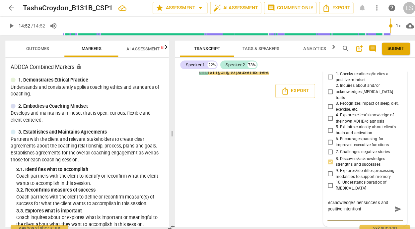
scroll to position [2485, 0]
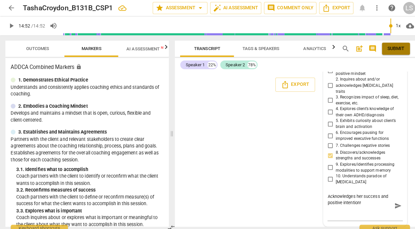
click at [391, 48] on span "Submit" at bounding box center [390, 48] width 17 height 7
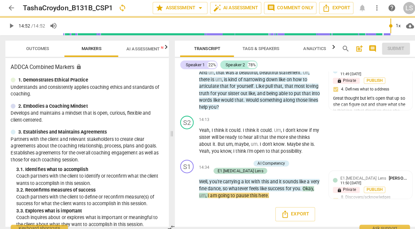
scroll to position [2374, 0]
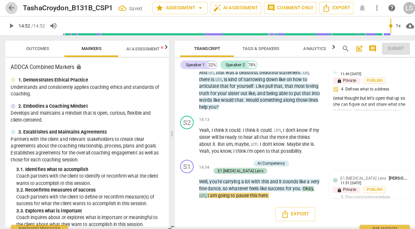
click at [10, 5] on span "arrow_back" at bounding box center [11, 8] width 8 height 8
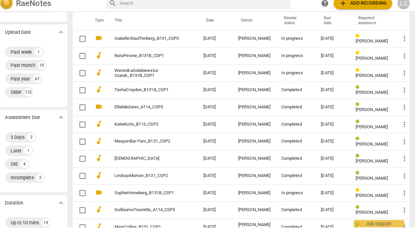
scroll to position [59, 0]
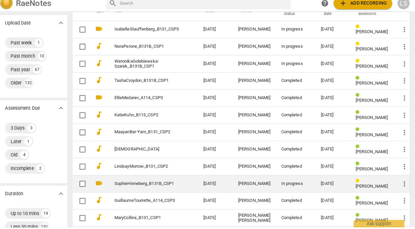
click at [322, 185] on div "[DATE]" at bounding box center [334, 185] width 24 height 5
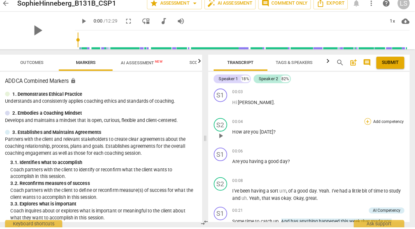
click at [365, 125] on div "+" at bounding box center [368, 124] width 7 height 7
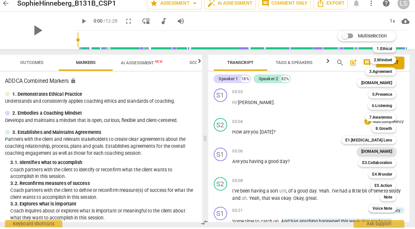
click at [375, 154] on div "[DOMAIN_NAME]" at bounding box center [377, 154] width 38 height 8
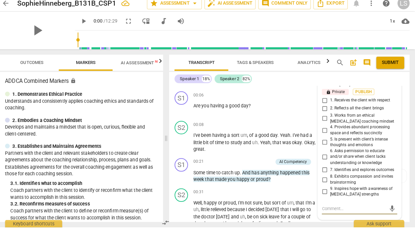
scroll to position [51, 0]
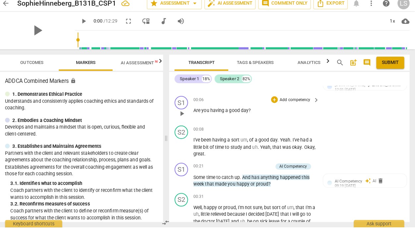
click at [377, 103] on div "S1 play_arrow pause 00:06 + Add competency keyboard_arrow_right Are you having …" at bounding box center [290, 111] width 237 height 29
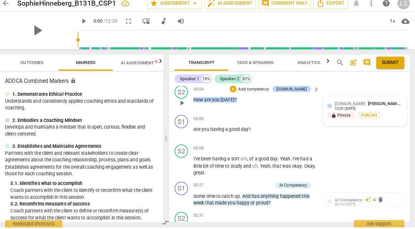
click at [360, 110] on div "[DOMAIN_NAME] [PERSON_NAME]" at bounding box center [369, 107] width 67 height 6
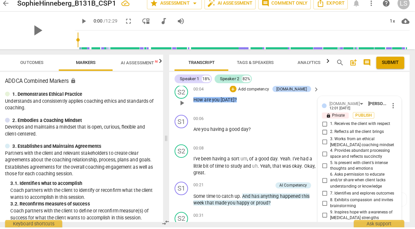
scroll to position [113, 0]
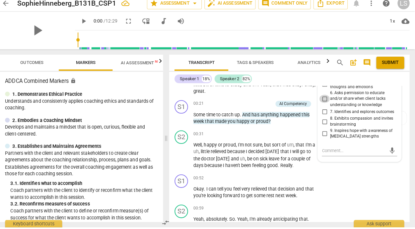
click at [324, 102] on input "6. Asks permission to educate and/or share when client lacks understanding or k…" at bounding box center [325, 102] width 11 height 8
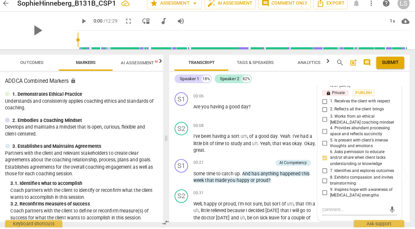
scroll to position [37, 0]
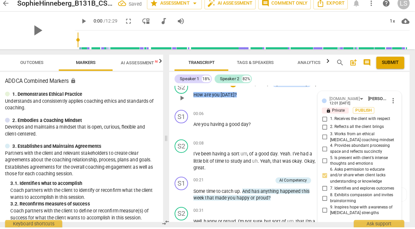
click at [322, 122] on input "1. Receives the client with respect" at bounding box center [325, 122] width 11 height 8
click at [325, 176] on input "6. Asks permission to educate and/or share when client lacks understanding or k…" at bounding box center [325, 178] width 11 height 8
click at [44, 33] on span "play_arrow" at bounding box center [42, 34] width 17 height 17
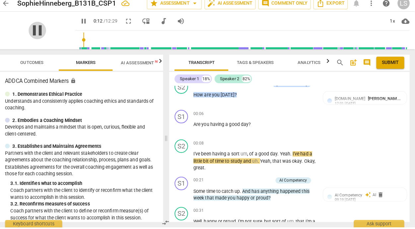
click at [44, 33] on span "pause" at bounding box center [42, 34] width 17 height 17
click at [274, 115] on div "+" at bounding box center [276, 116] width 7 height 7
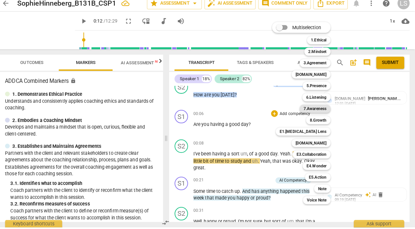
click at [315, 113] on b "7.Awareness" at bounding box center [316, 112] width 23 height 8
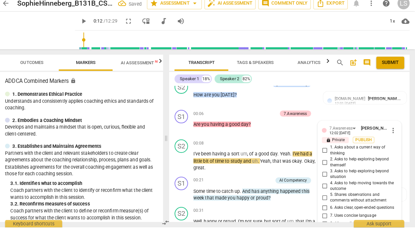
scroll to position [125, 0]
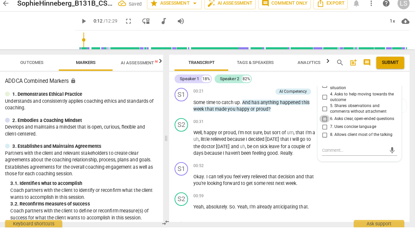
click at [323, 123] on input "6. Asks clear, open-ended questions" at bounding box center [325, 122] width 11 height 8
click at [325, 156] on textarea at bounding box center [355, 153] width 64 height 6
click at [389, 157] on span "send" at bounding box center [392, 153] width 7 height 7
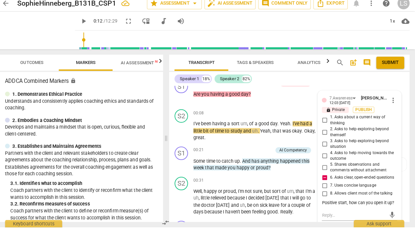
scroll to position [60, 0]
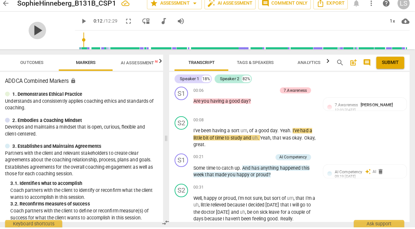
click at [43, 34] on span "play_arrow" at bounding box center [42, 34] width 17 height 17
click at [42, 33] on span "pause" at bounding box center [42, 34] width 17 height 17
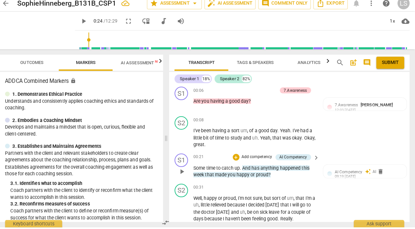
click at [261, 159] on p "Add competency" at bounding box center [258, 160] width 31 height 6
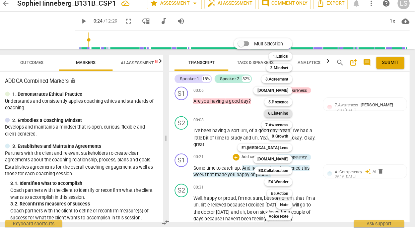
click at [288, 117] on b "6.Listening" at bounding box center [280, 117] width 20 height 8
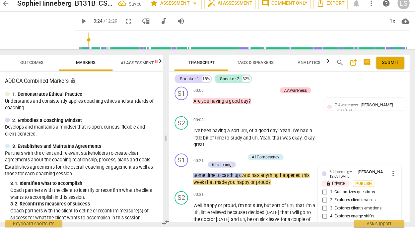
scroll to position [164, 0]
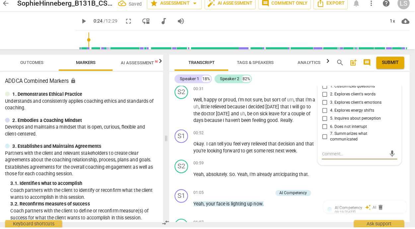
click at [322, 137] on input "7. Summarizes what communicated" at bounding box center [325, 140] width 11 height 8
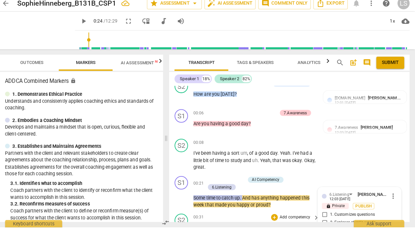
scroll to position [32, 0]
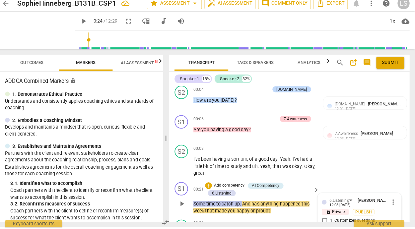
click at [241, 186] on p "Add competency" at bounding box center [231, 188] width 31 height 6
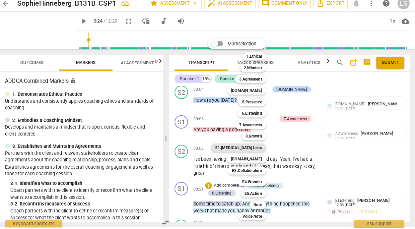
click at [260, 150] on b "E1.[MEDICAL_DATA] Lens" at bounding box center [241, 151] width 46 height 8
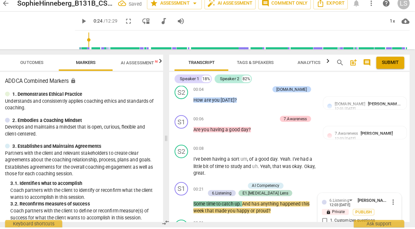
scroll to position [164, 0]
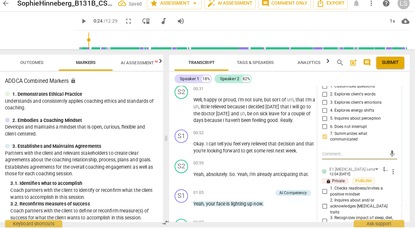
click at [323, 194] on input "1. Checks readiness/invites a positive mindset" at bounding box center [325, 194] width 11 height 8
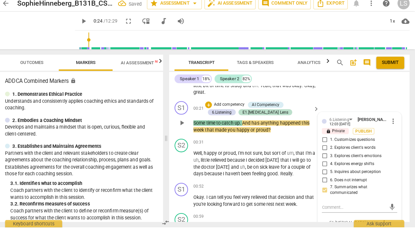
scroll to position [107, 0]
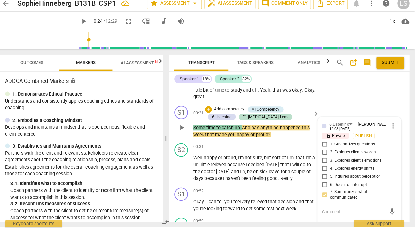
click at [236, 112] on p "Add competency" at bounding box center [231, 113] width 31 height 6
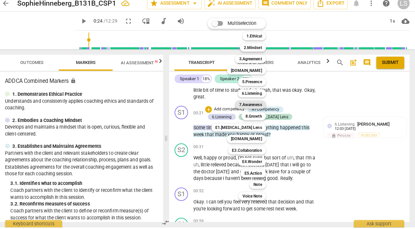
click at [259, 107] on b "7.Awareness" at bounding box center [252, 108] width 23 height 8
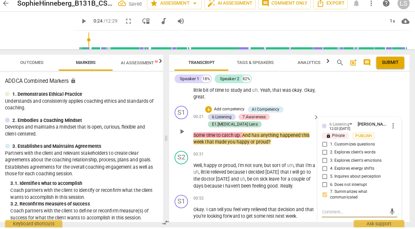
click at [327, 219] on div "mic" at bounding box center [360, 213] width 74 height 15
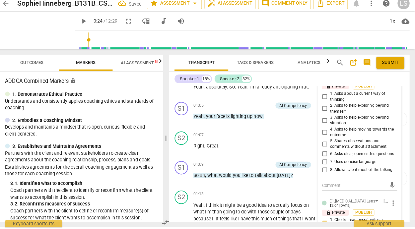
scroll to position [259, 0]
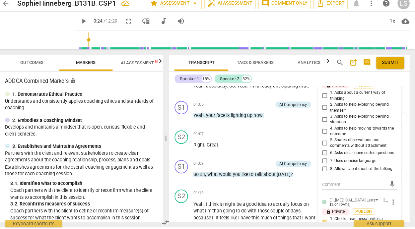
click at [325, 157] on input "6. Asks clear, open-ended questions" at bounding box center [325, 156] width 11 height 8
click at [327, 157] on input "6. Asks clear, open-ended questions" at bounding box center [325, 156] width 11 height 8
click at [327, 189] on textarea at bounding box center [355, 187] width 64 height 6
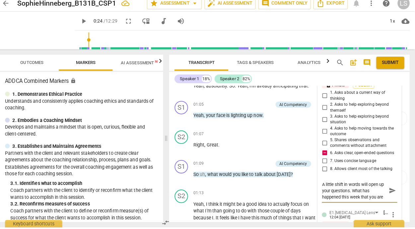
scroll to position [6, 0]
click at [389, 196] on span "send" at bounding box center [392, 193] width 7 height 7
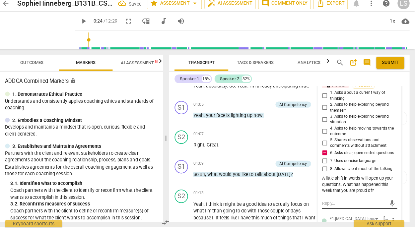
scroll to position [0, 0]
